Goal: Task Accomplishment & Management: Use online tool/utility

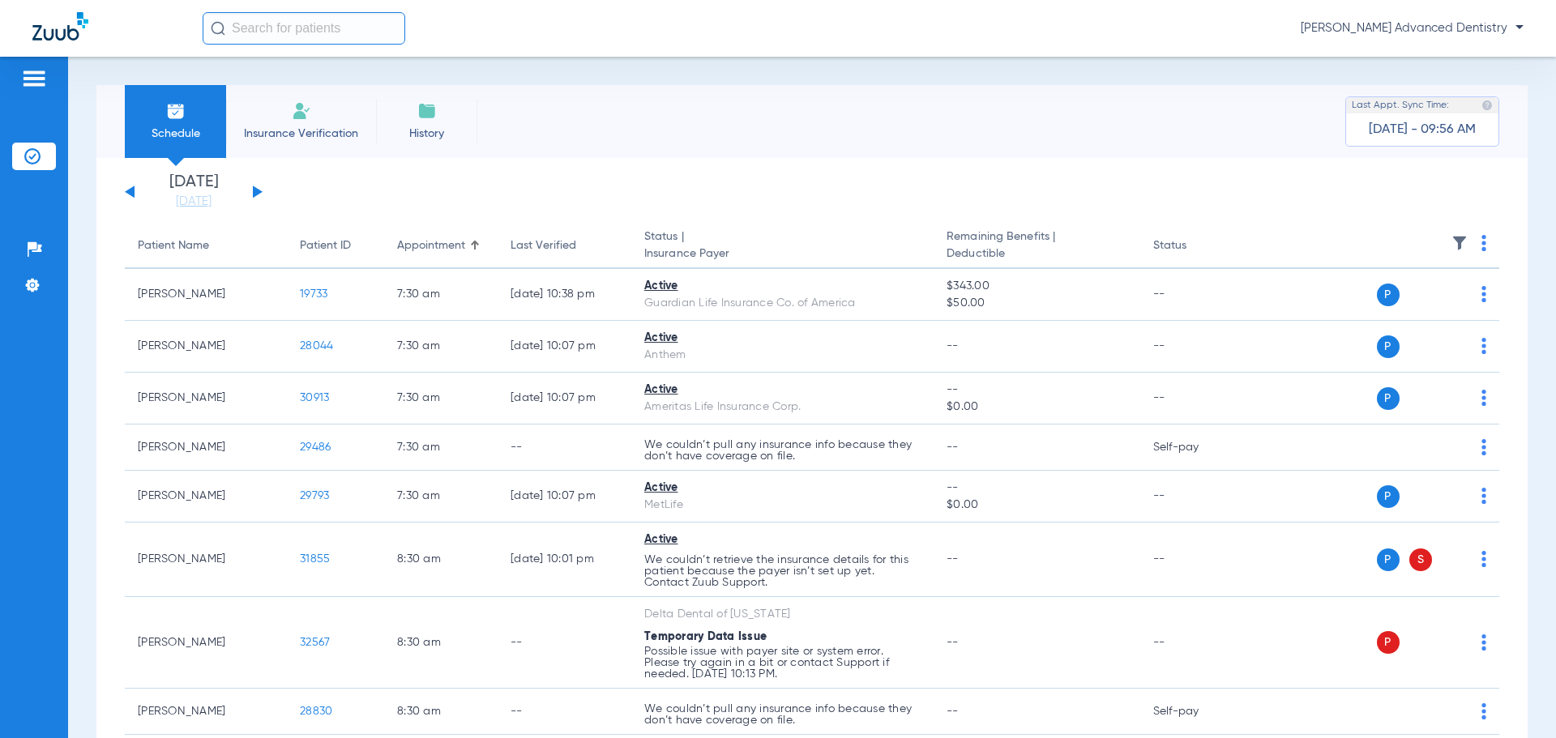
click at [249, 190] on div "[DATE] [DATE] [DATE] [DATE] [DATE] [DATE] [DATE] [DATE] [DATE] [DATE] [DATE] [D…" at bounding box center [194, 192] width 138 height 36
click at [254, 190] on button at bounding box center [258, 192] width 10 height 12
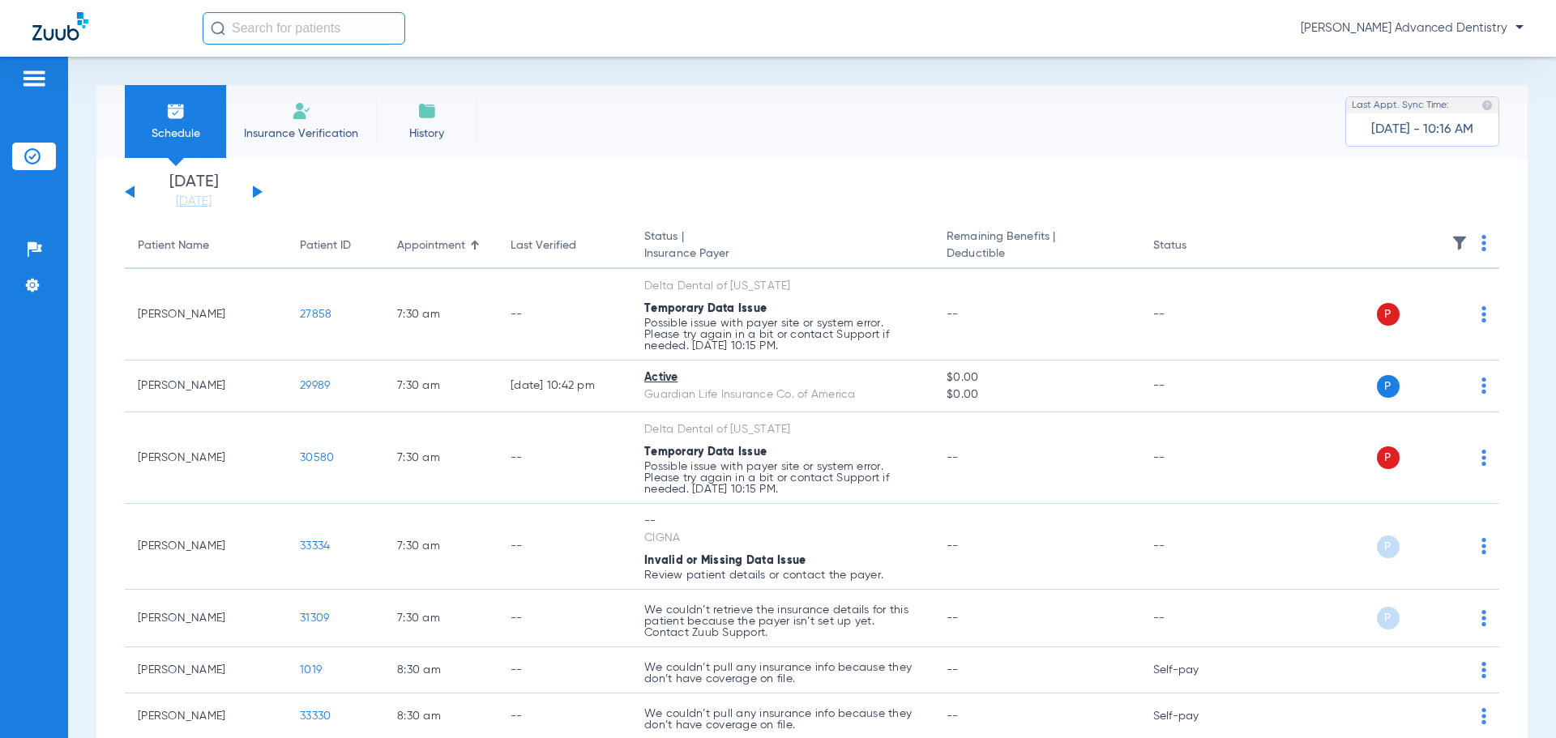
click at [250, 193] on div "[DATE] [DATE] [DATE] [DATE] [DATE] [DATE] [DATE] [DATE] [DATE] [DATE] [DATE] [D…" at bounding box center [194, 192] width 138 height 36
click at [258, 191] on button at bounding box center [258, 192] width 10 height 12
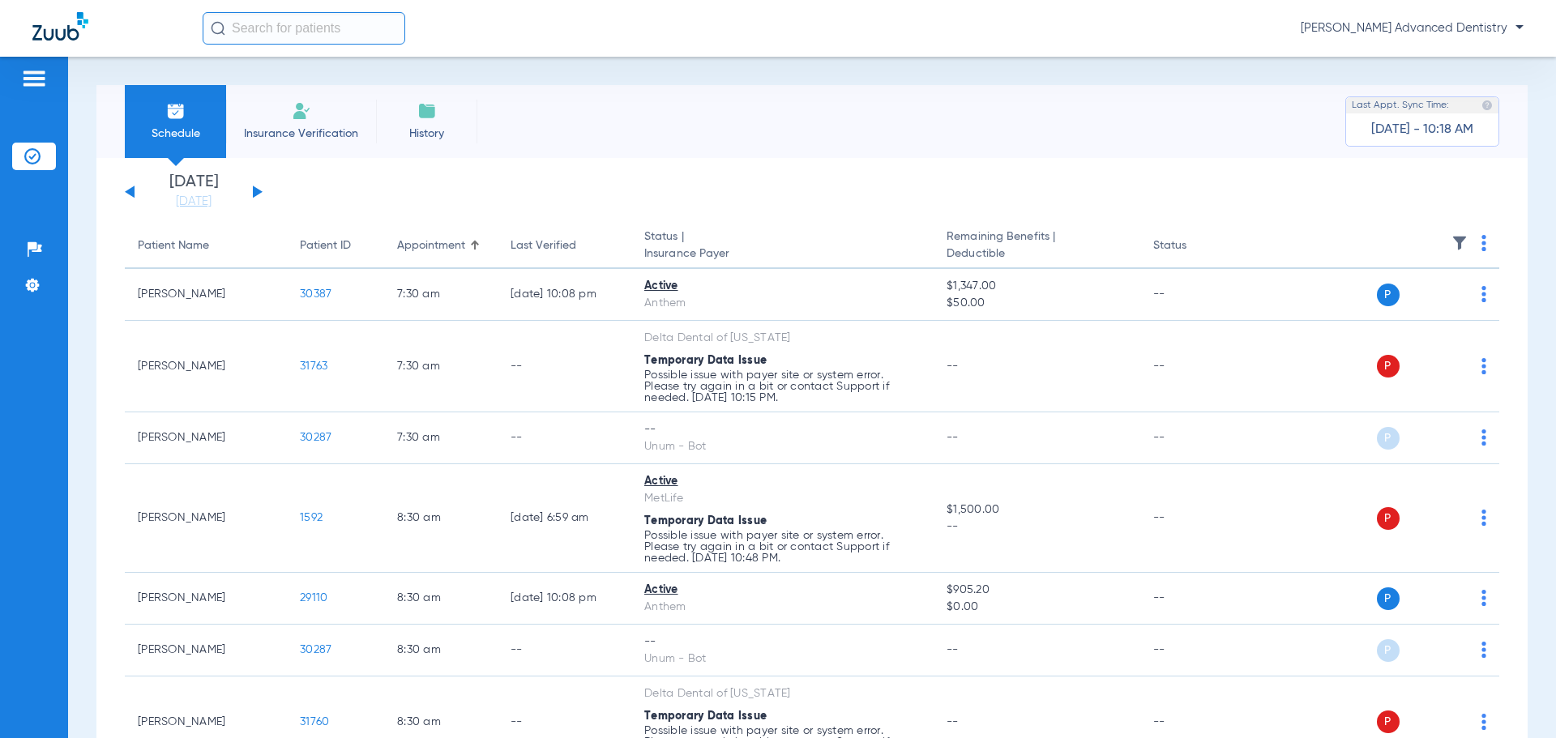
click at [258, 194] on button at bounding box center [258, 192] width 10 height 12
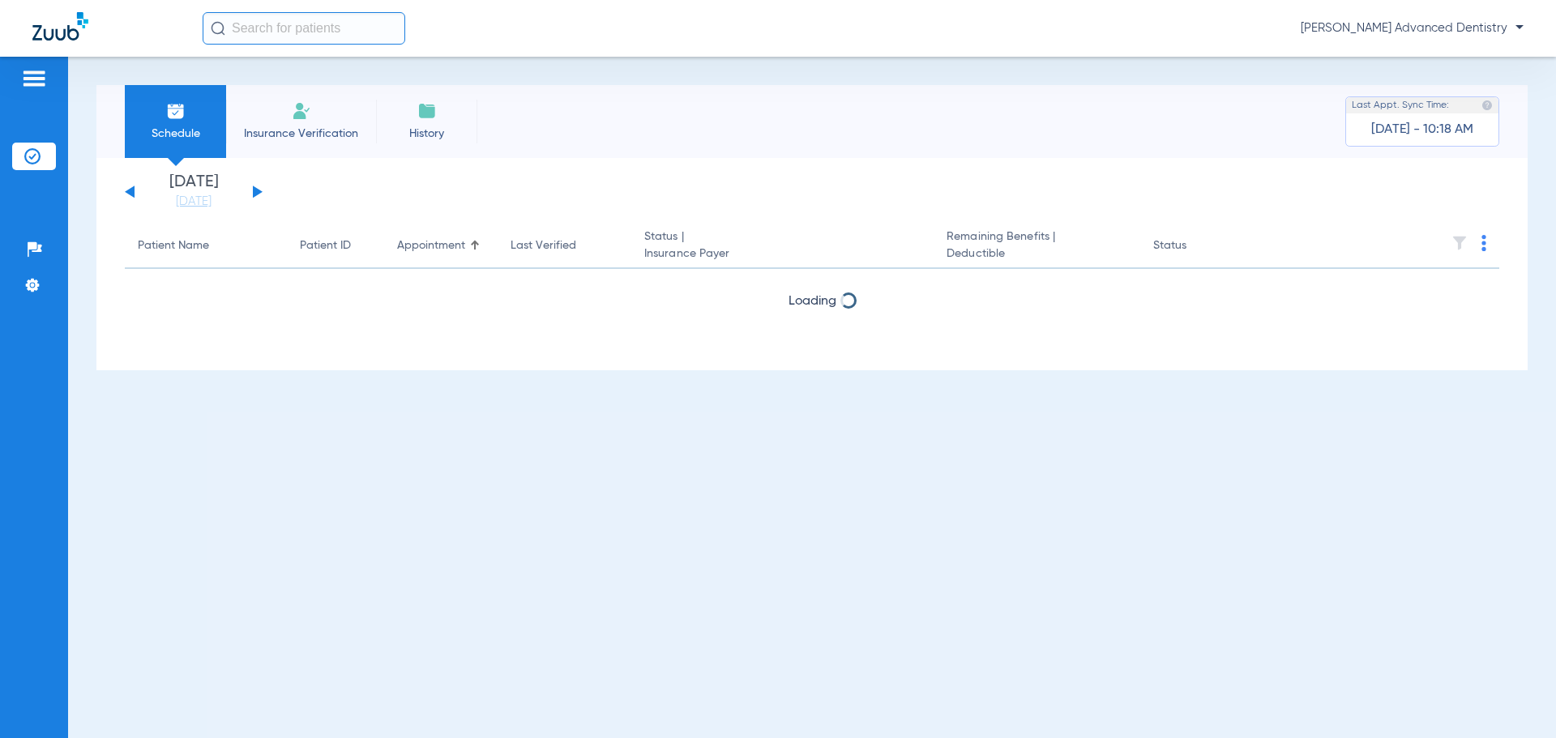
click at [257, 189] on button at bounding box center [258, 192] width 10 height 12
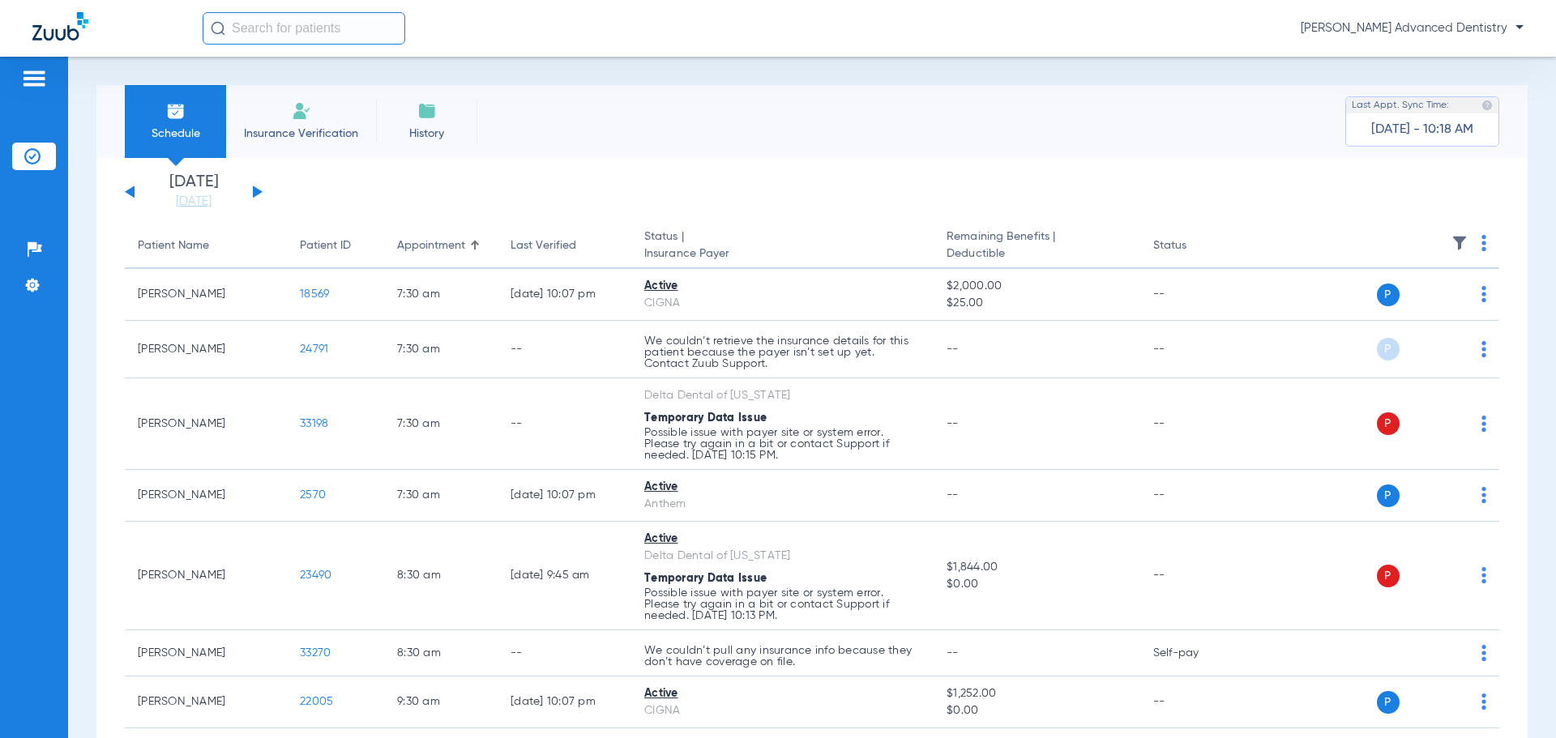
click at [1481, 241] on img at bounding box center [1483, 243] width 5 height 16
click at [1413, 308] on span "Verify All" at bounding box center [1411, 306] width 97 height 11
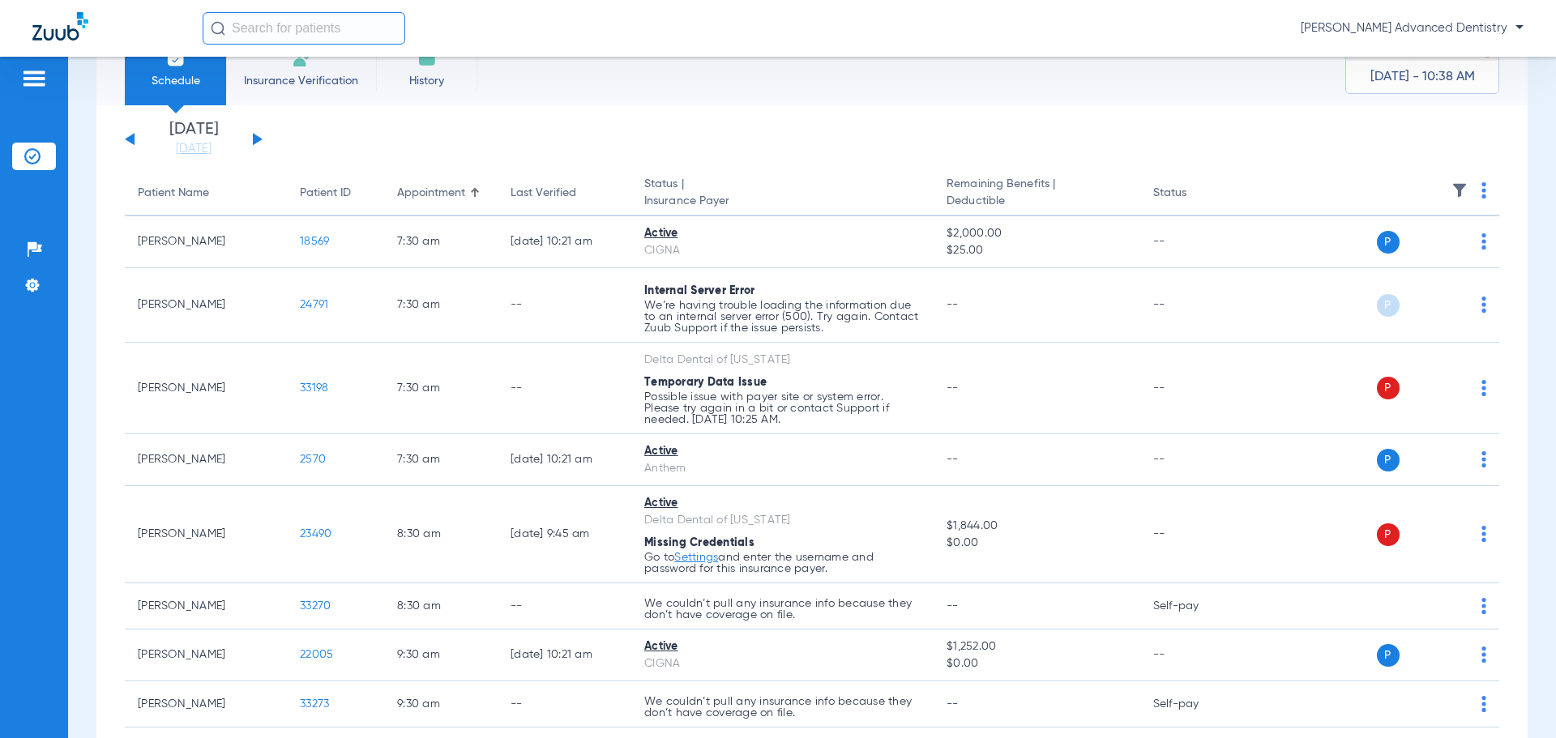
scroll to position [81, 0]
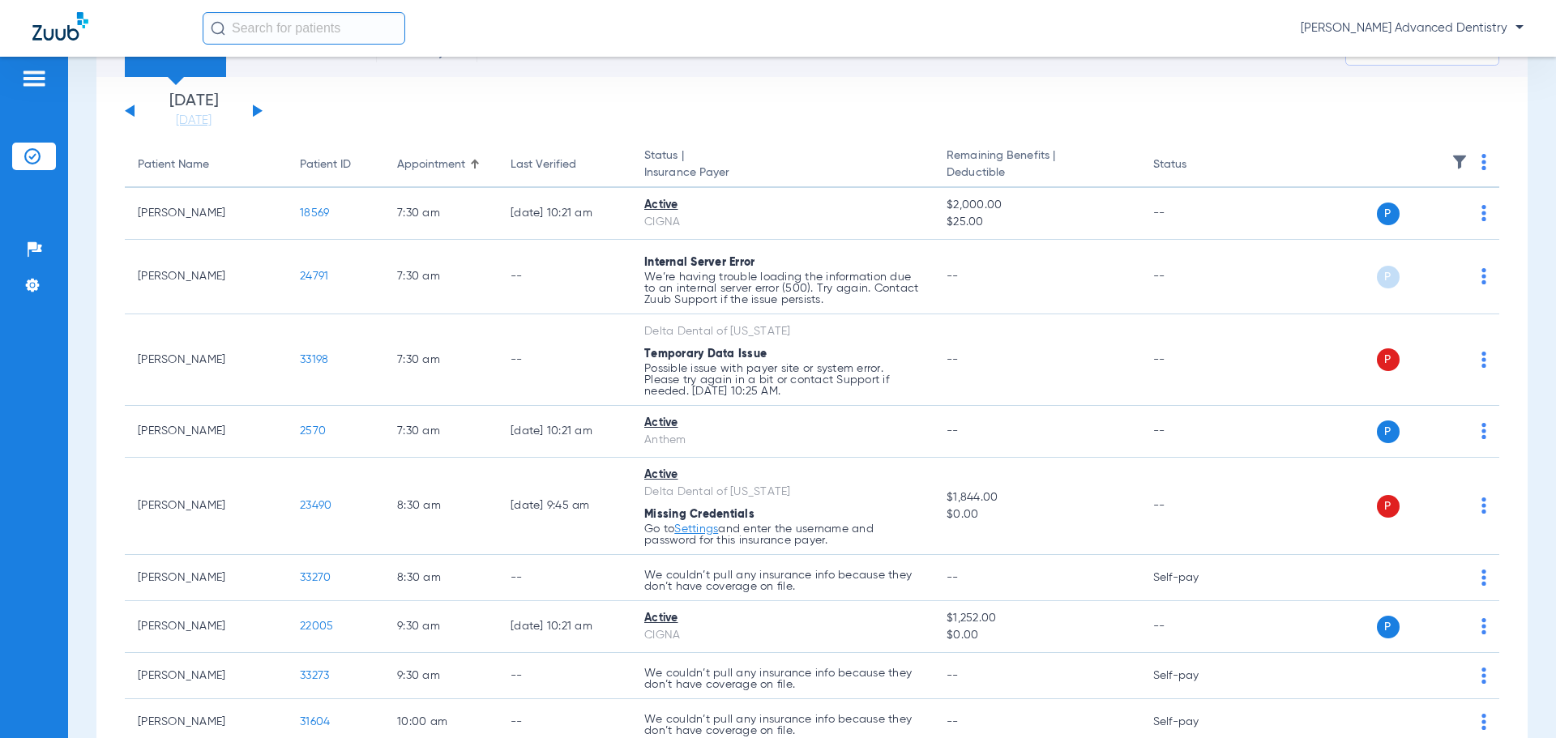
click at [40, 75] on img at bounding box center [34, 78] width 26 height 19
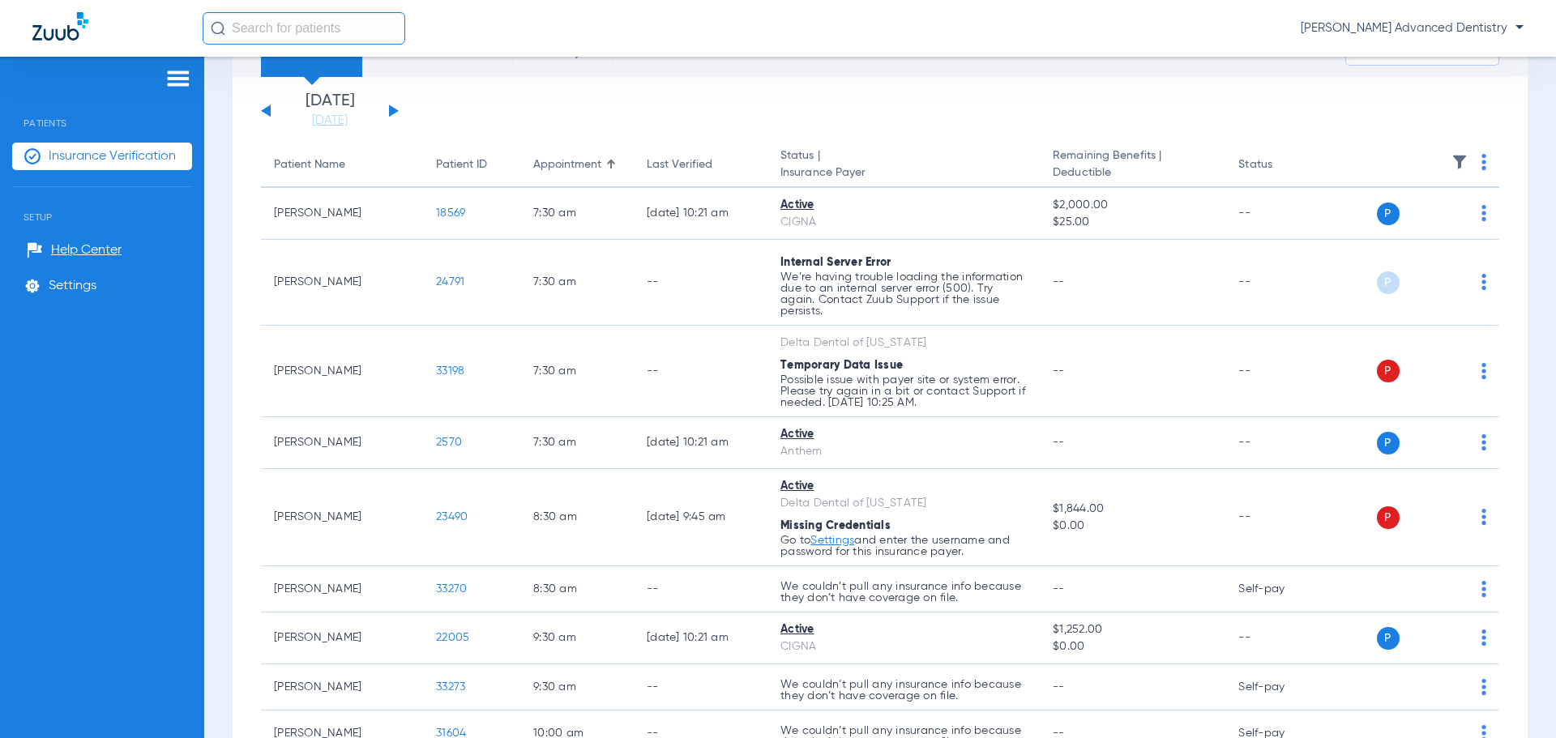
click at [181, 70] on img at bounding box center [178, 78] width 26 height 19
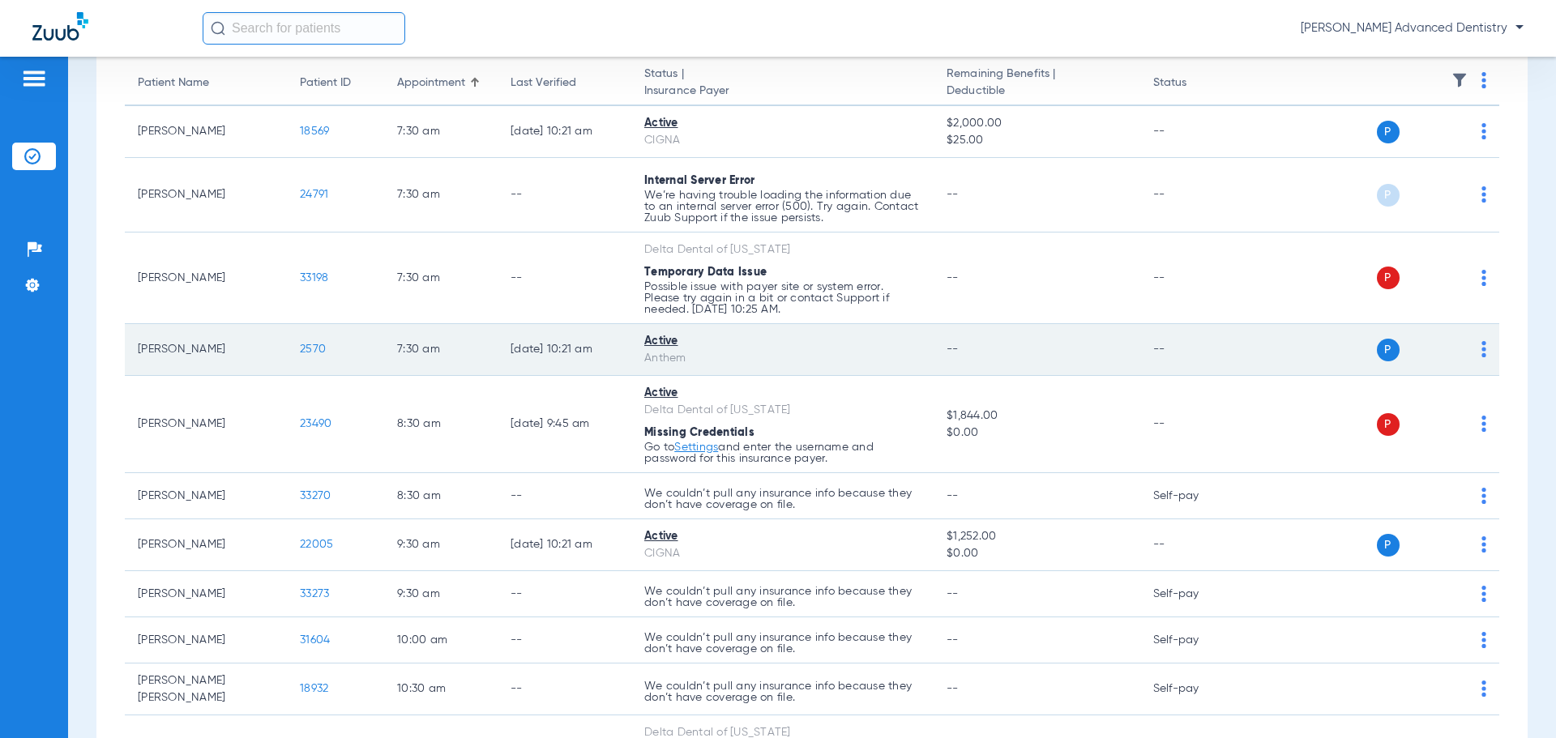
scroll to position [162, 0]
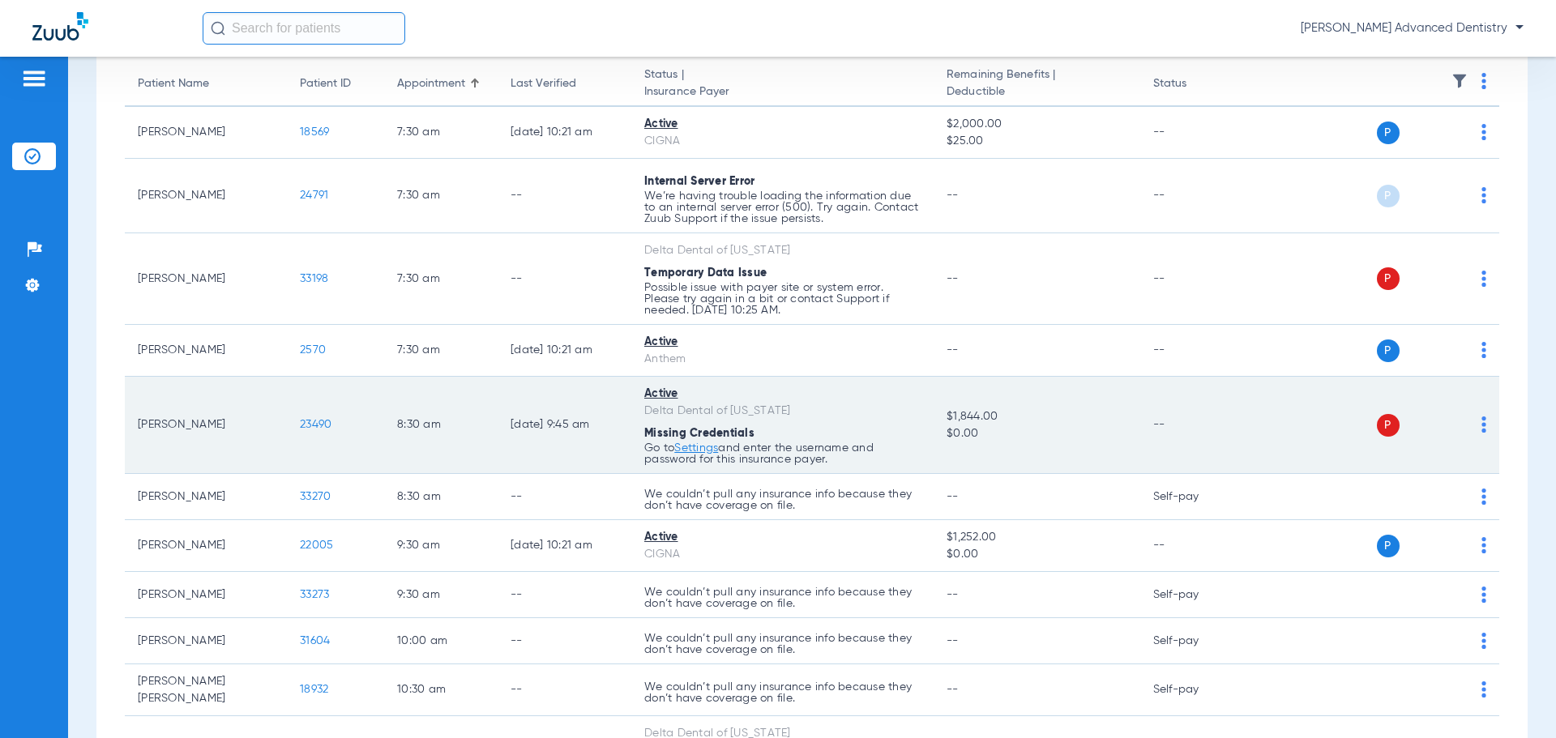
drag, startPoint x: 861, startPoint y: 441, endPoint x: 865, endPoint y: 399, distance: 41.5
click at [861, 441] on div "Missing Credentials" at bounding box center [782, 433] width 276 height 17
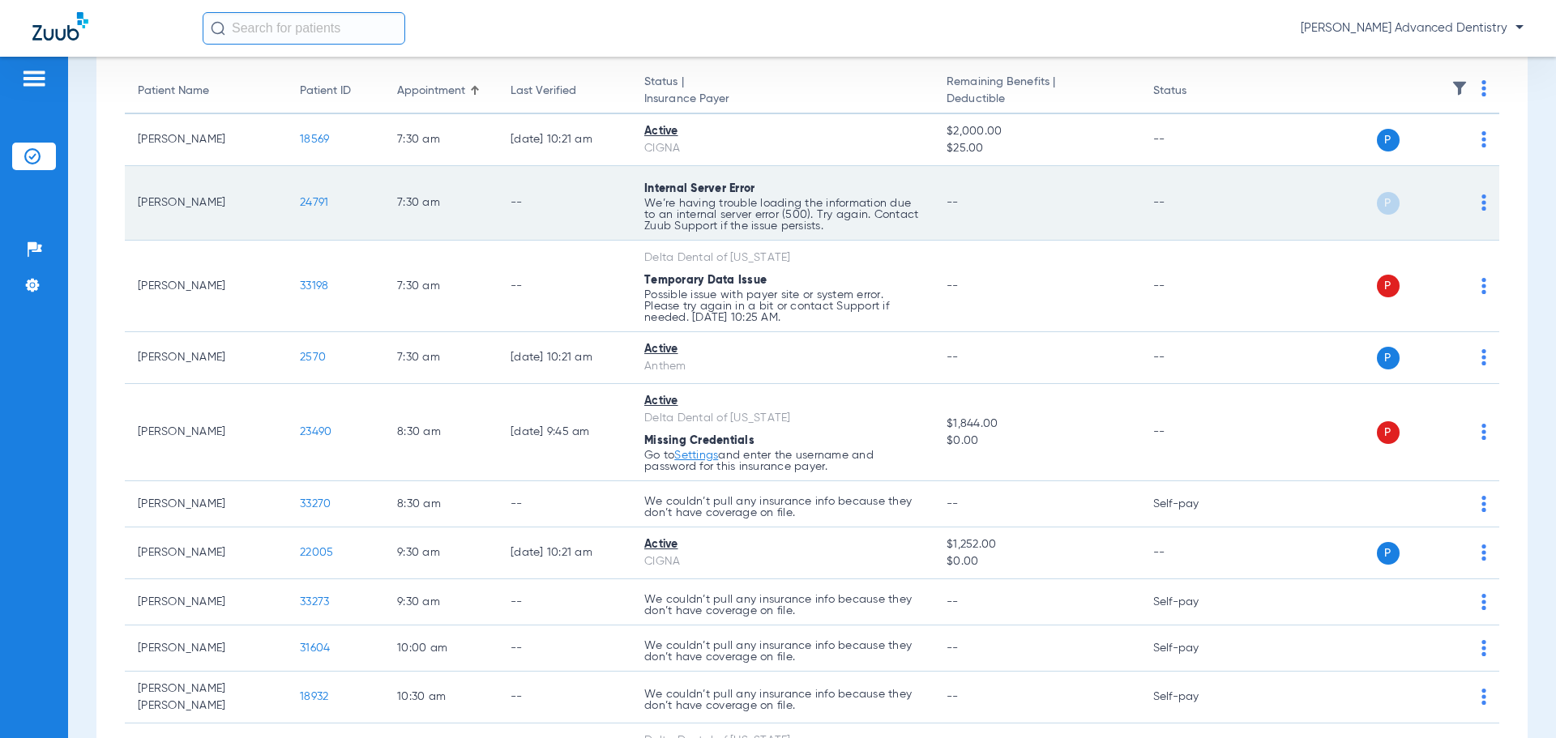
scroll to position [0, 0]
